Goal: Information Seeking & Learning: Learn about a topic

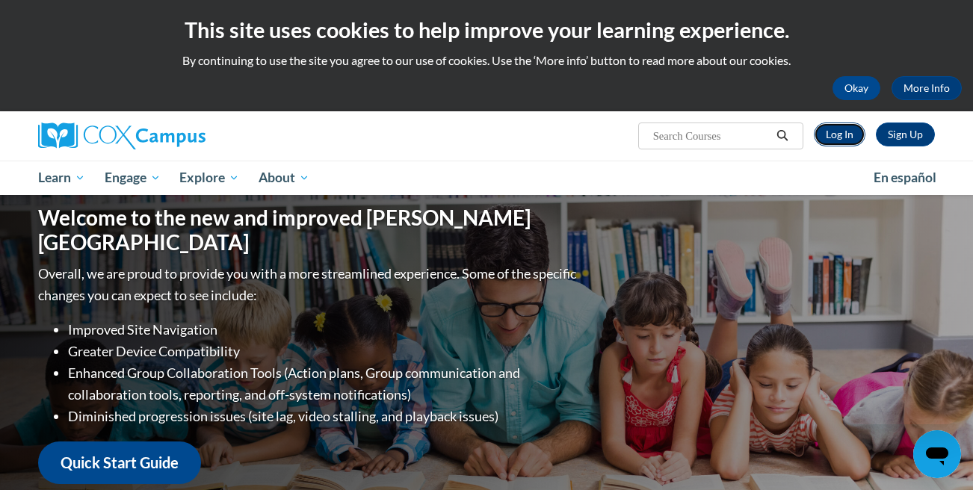
click at [842, 132] on link "Log In" at bounding box center [840, 135] width 52 height 24
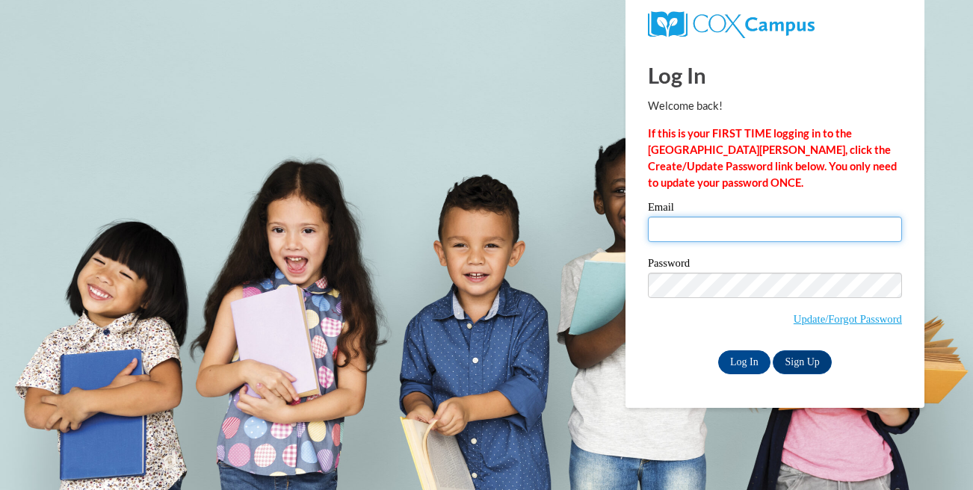
click at [737, 219] on input "Email" at bounding box center [775, 229] width 254 height 25
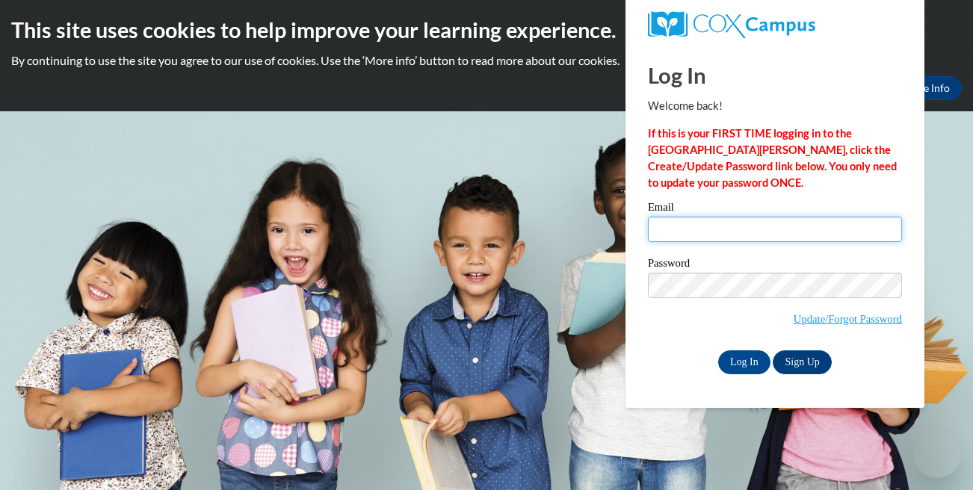
type input "lois.inman@k12.hi.us"
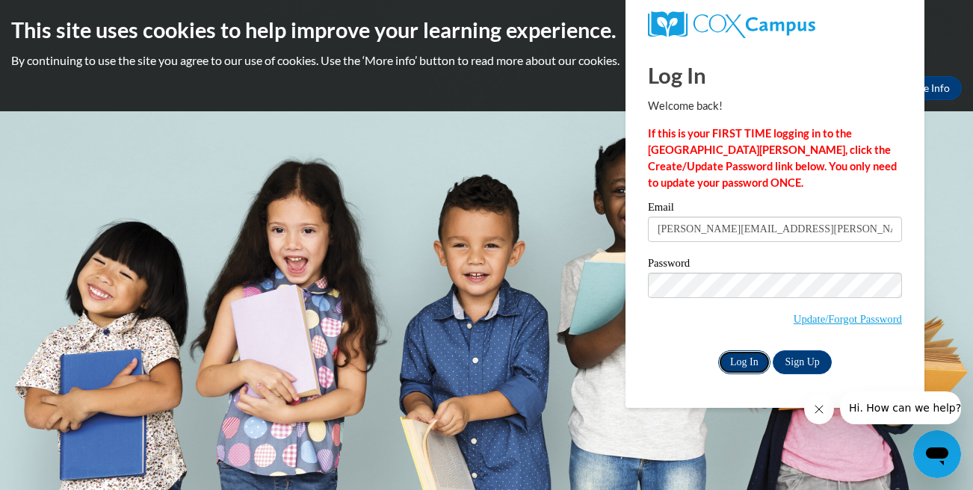
click at [758, 356] on input "Log In" at bounding box center [744, 363] width 52 height 24
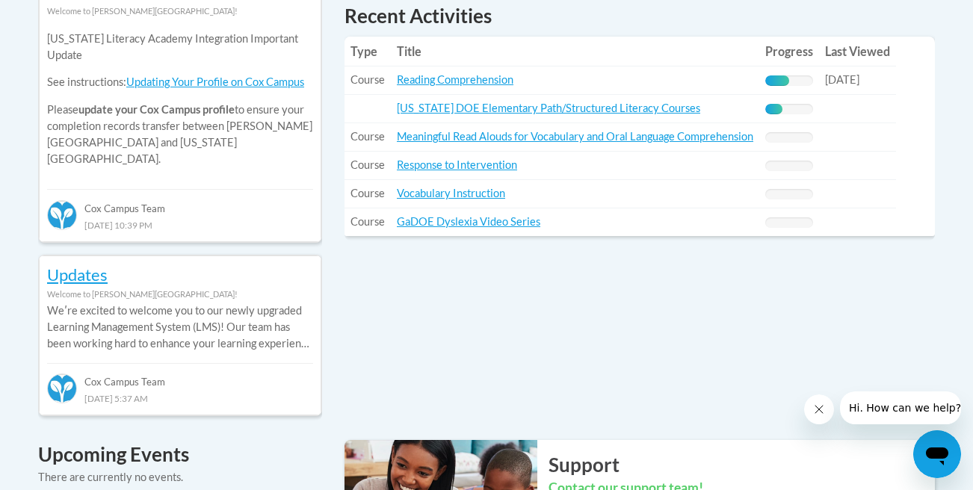
scroll to position [737, 0]
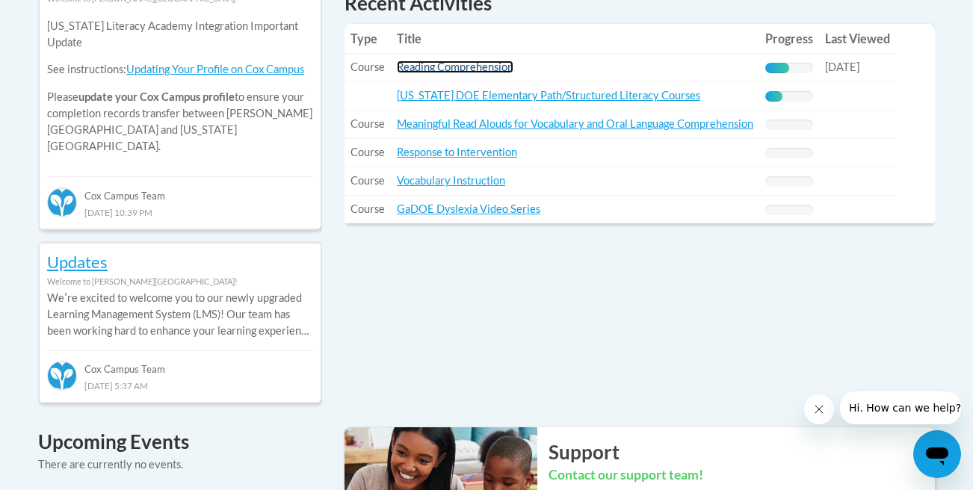
click at [504, 67] on link "Reading Comprehension" at bounding box center [455, 67] width 117 height 13
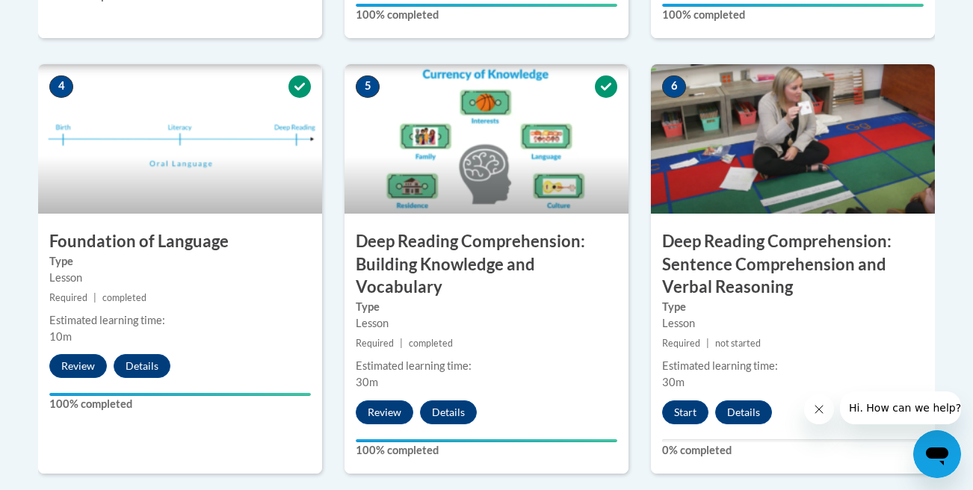
scroll to position [852, 0]
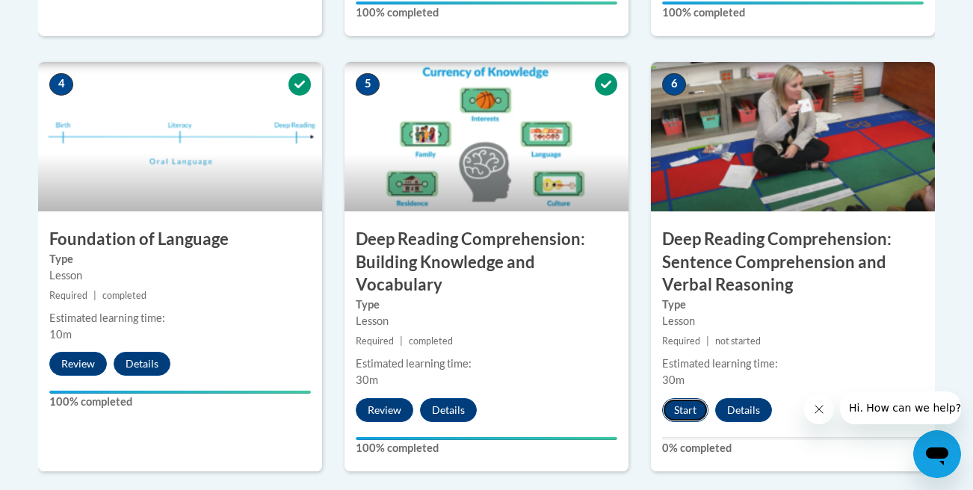
click at [686, 407] on button "Start" at bounding box center [685, 410] width 46 height 24
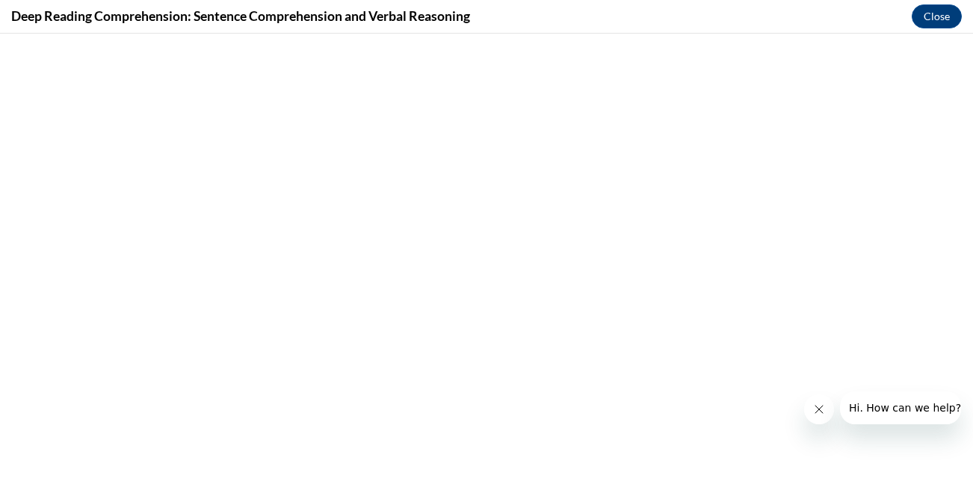
click at [816, 406] on icon "Close message from company" at bounding box center [819, 410] width 12 height 12
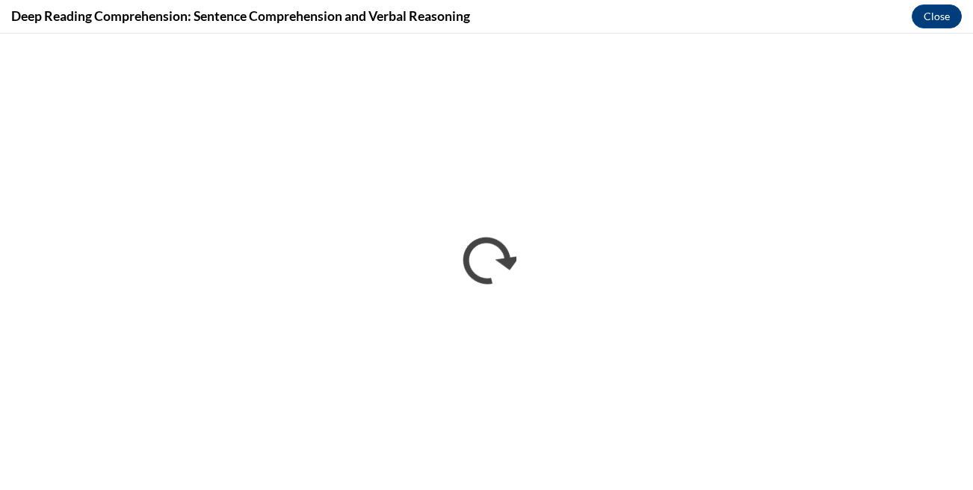
scroll to position [0, 0]
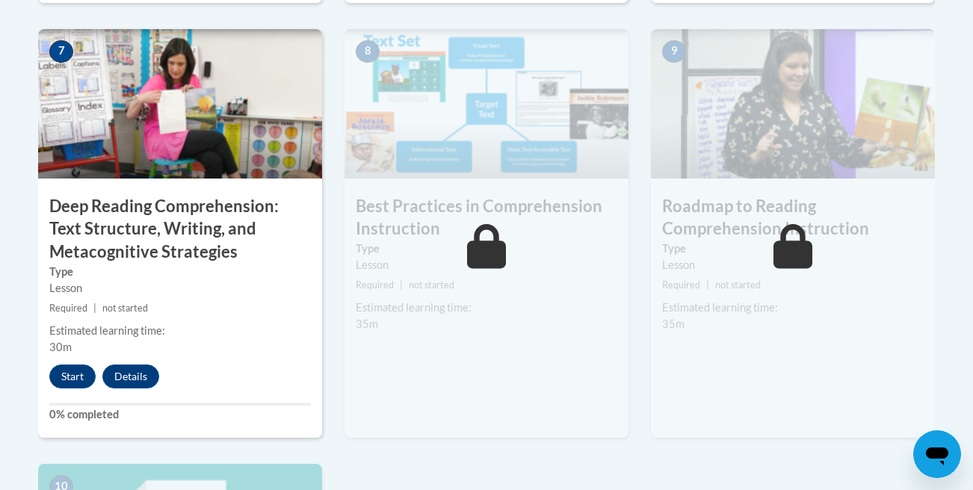
scroll to position [1321, 0]
click at [79, 374] on button "Start" at bounding box center [72, 376] width 46 height 24
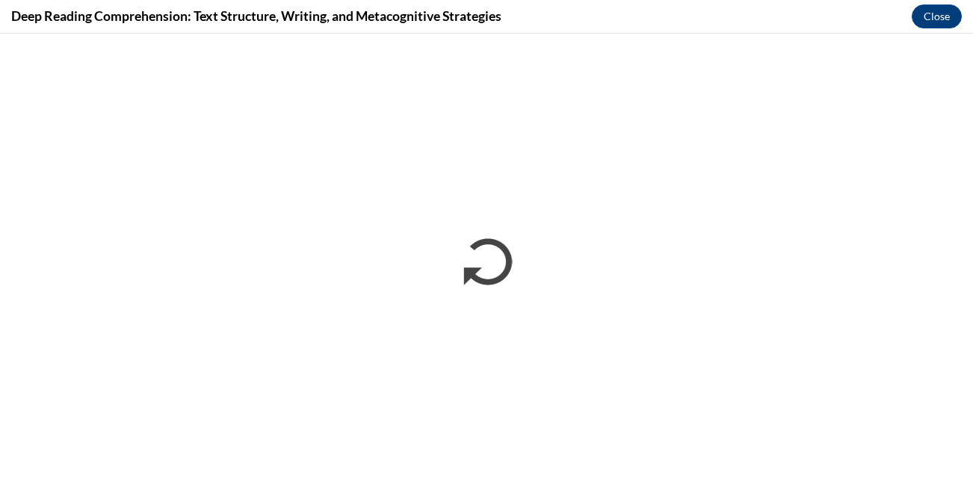
scroll to position [0, 0]
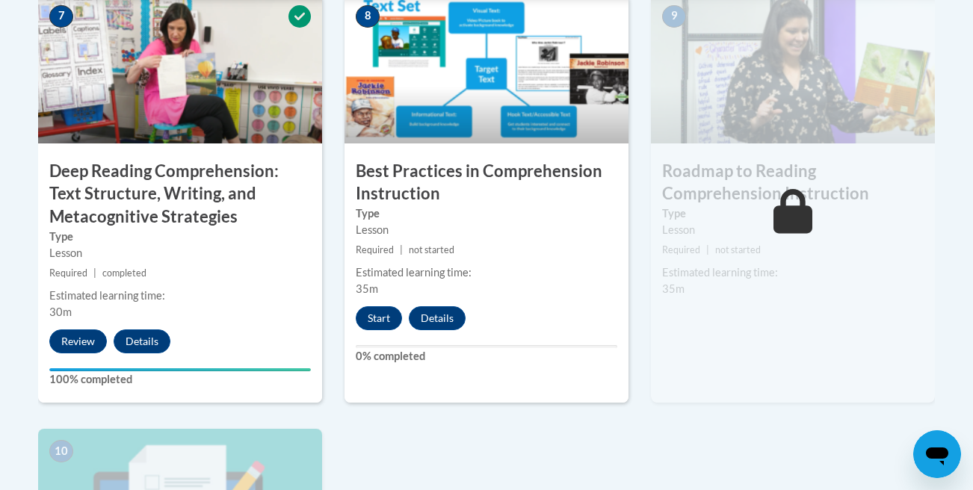
scroll to position [1357, 0]
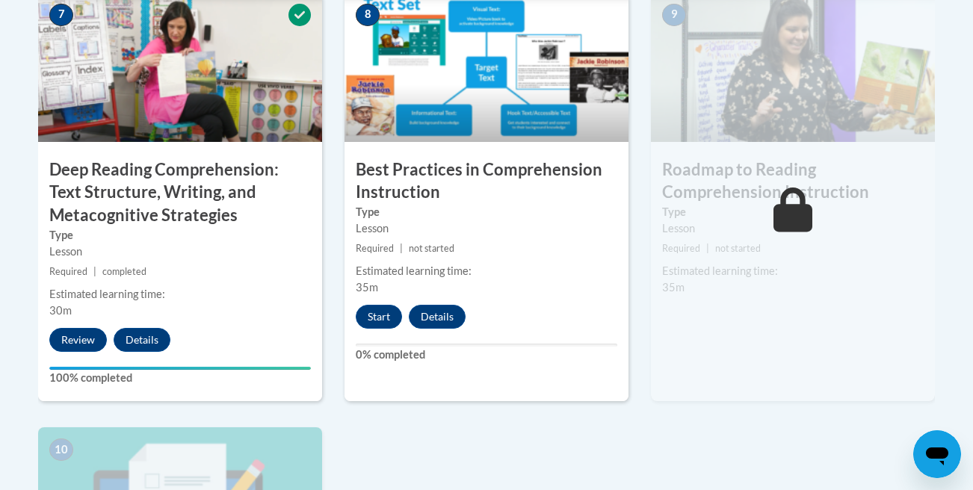
click at [591, 320] on div "8 Best Practices in Comprehension Instruction Type Lesson Required | not starte…" at bounding box center [487, 198] width 284 height 410
click at [366, 318] on button "Start" at bounding box center [379, 317] width 46 height 24
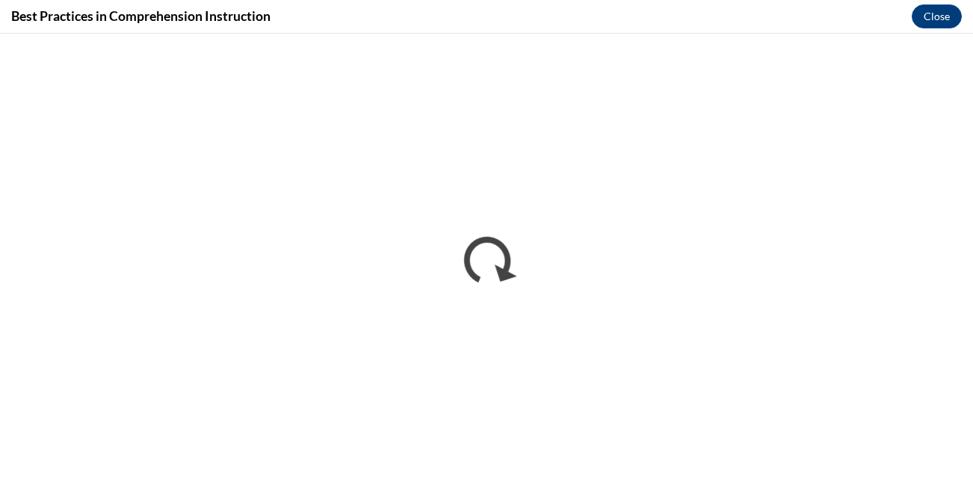
scroll to position [0, 0]
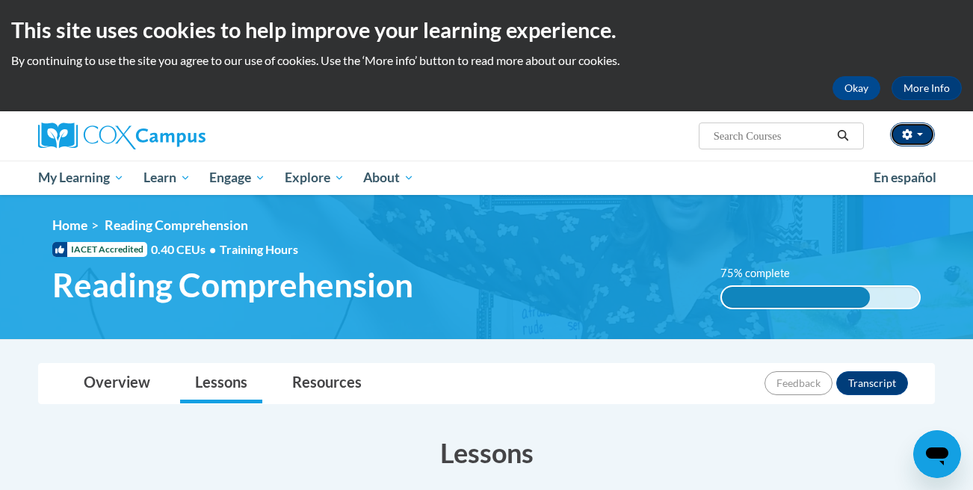
click at [910, 130] on icon "button" at bounding box center [907, 134] width 10 height 10
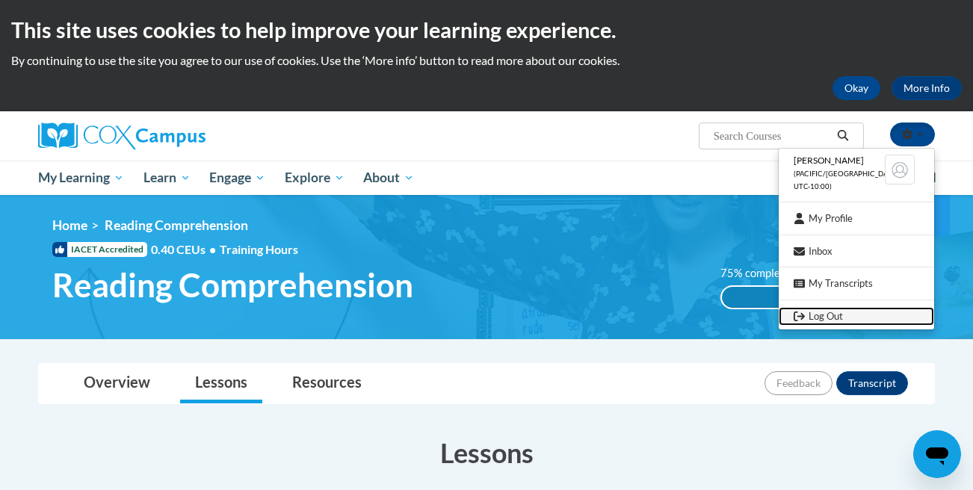
click at [847, 314] on link "Log Out" at bounding box center [856, 316] width 155 height 19
